Goal: Information Seeking & Learning: Learn about a topic

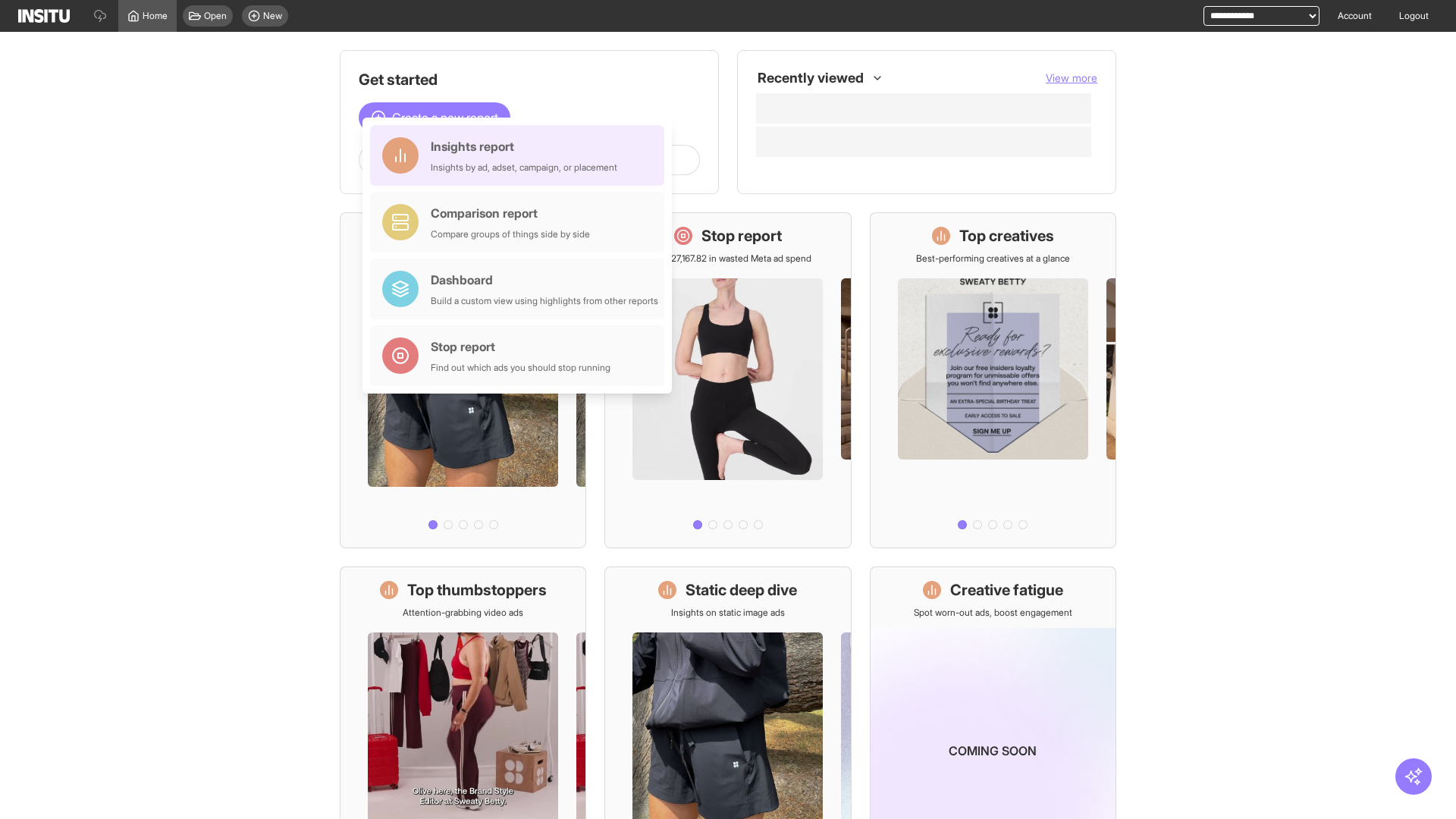
click at [521, 156] on div "Insights report Insights by ad, adset, campaign, or placement" at bounding box center [524, 155] width 187 height 37
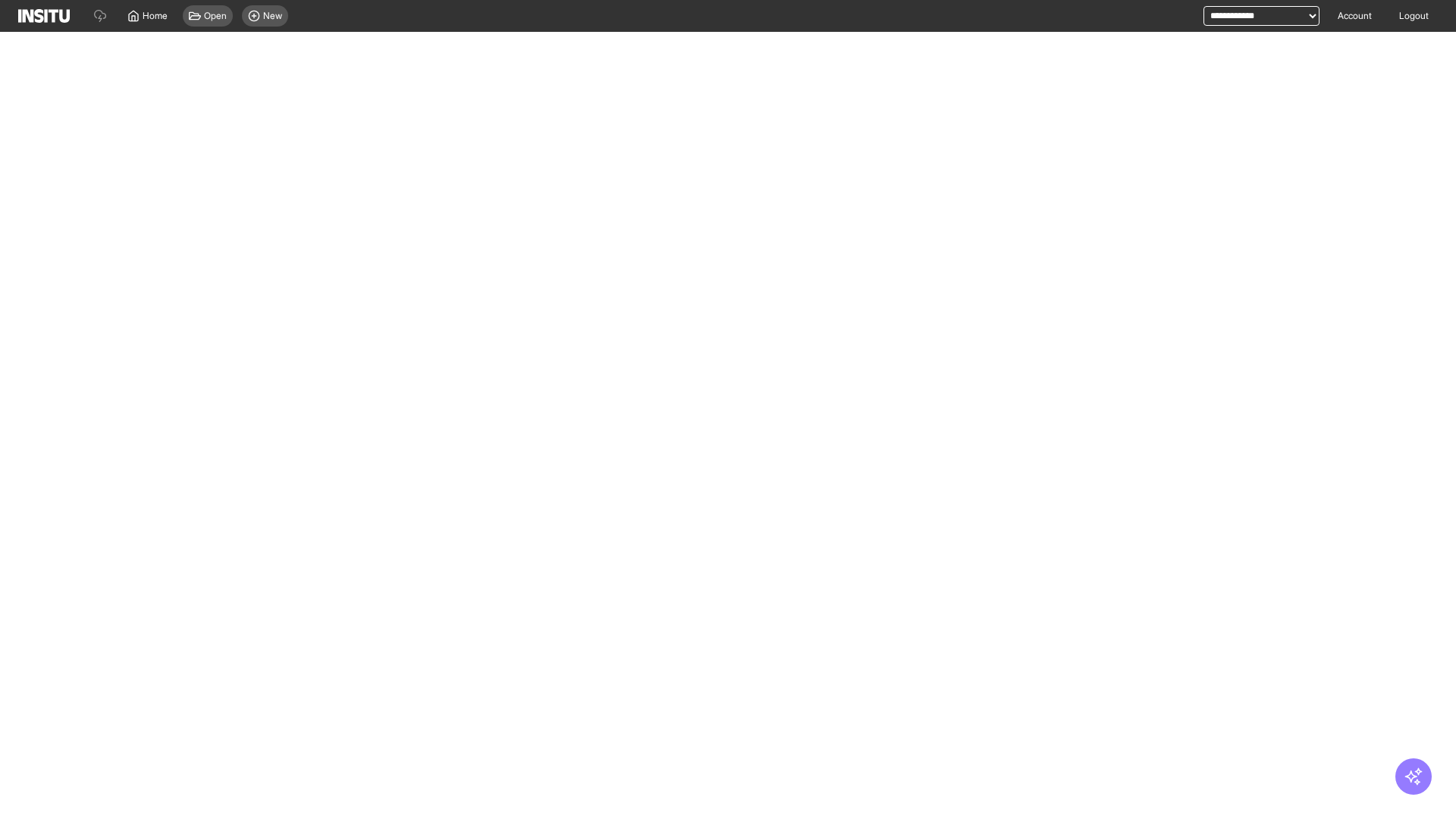
select select "**"
